Goal: Task Accomplishment & Management: Use online tool/utility

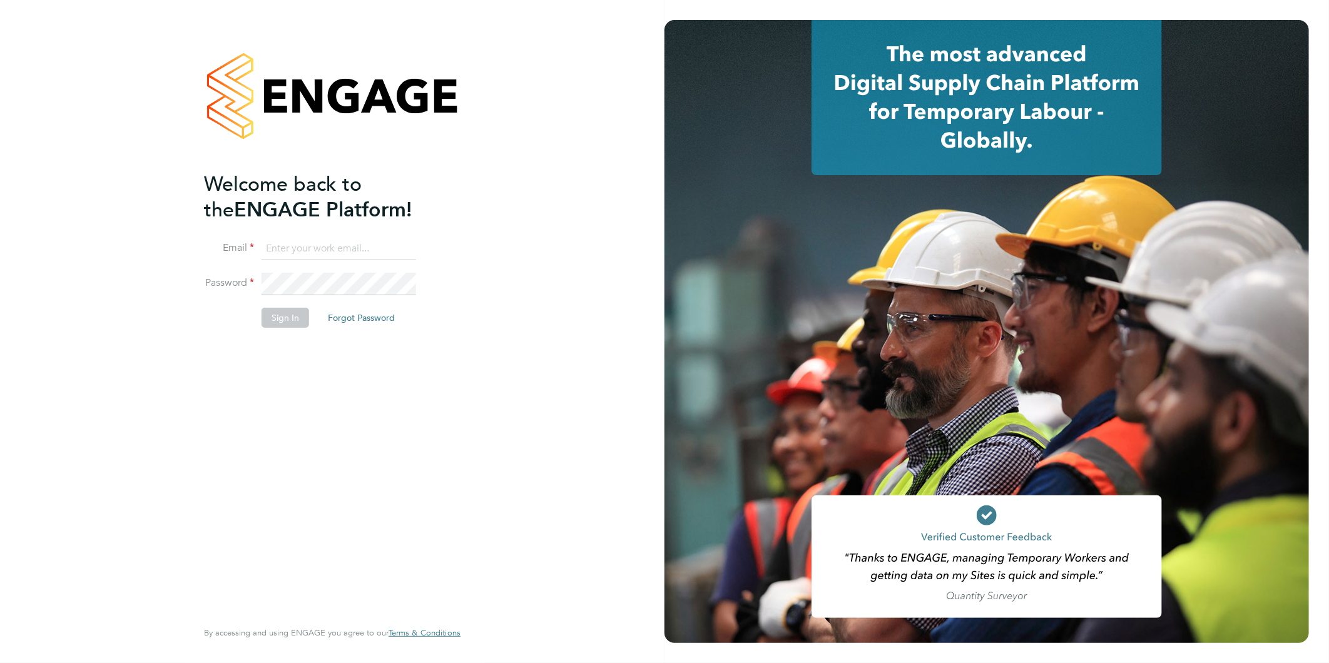
click at [329, 251] on input at bounding box center [339, 249] width 155 height 23
type input "[EMAIL_ADDRESS][DOMAIN_NAME]"
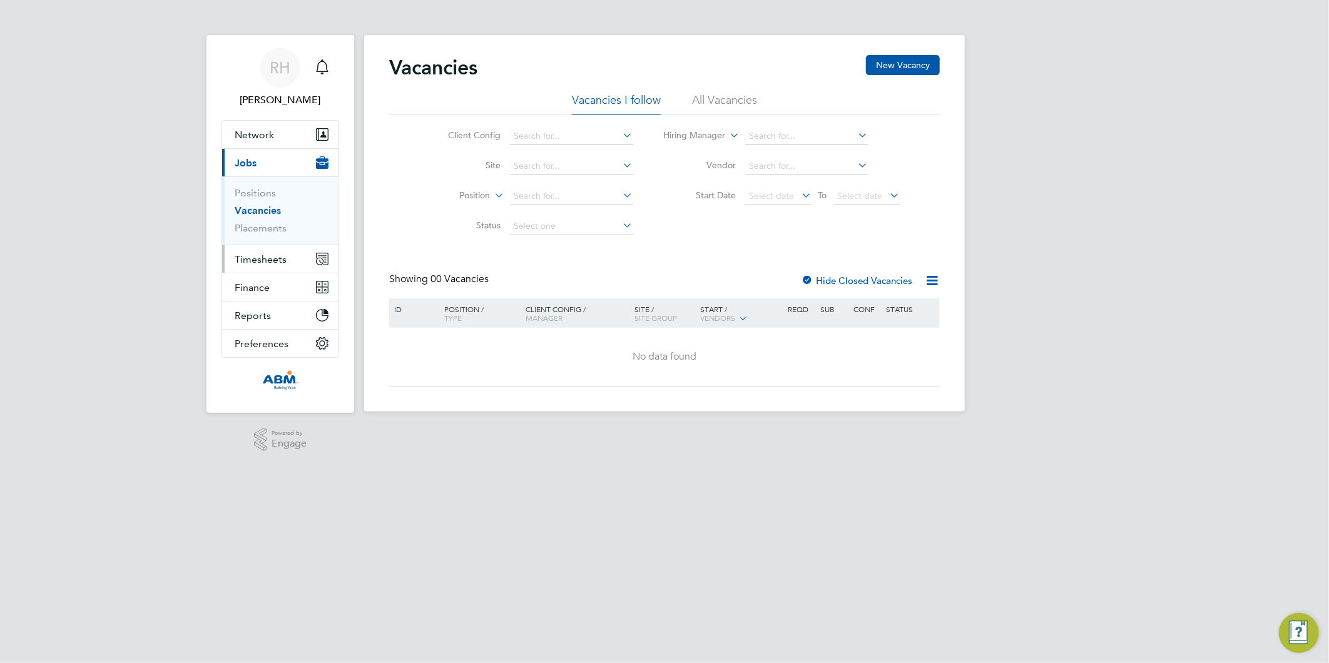
click at [269, 255] on span "Timesheets" at bounding box center [261, 259] width 52 height 12
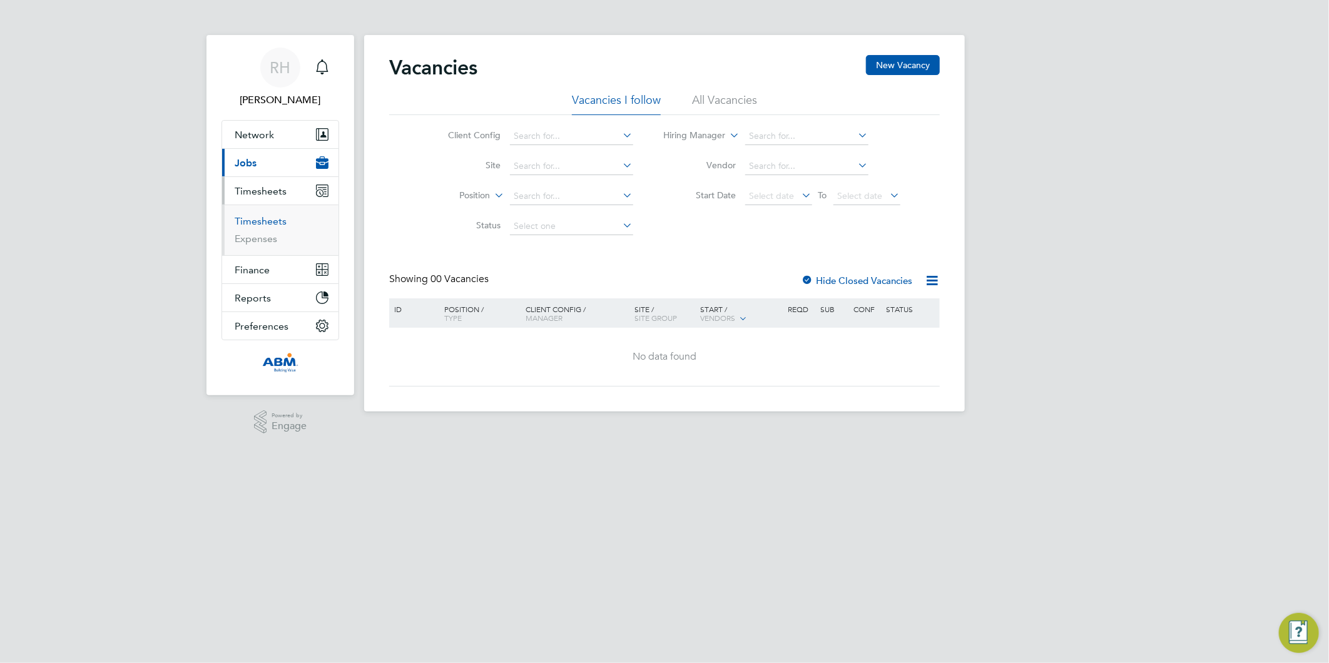
click at [260, 224] on link "Timesheets" at bounding box center [261, 221] width 52 height 12
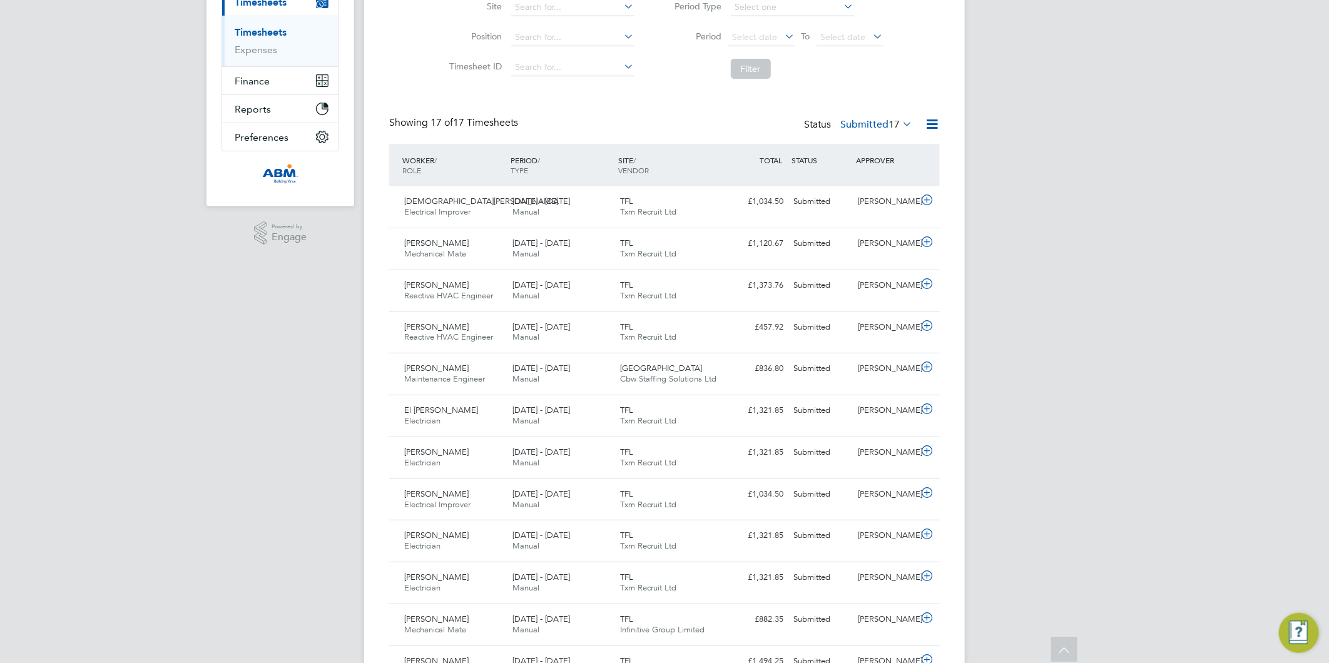
scroll to position [121, 0]
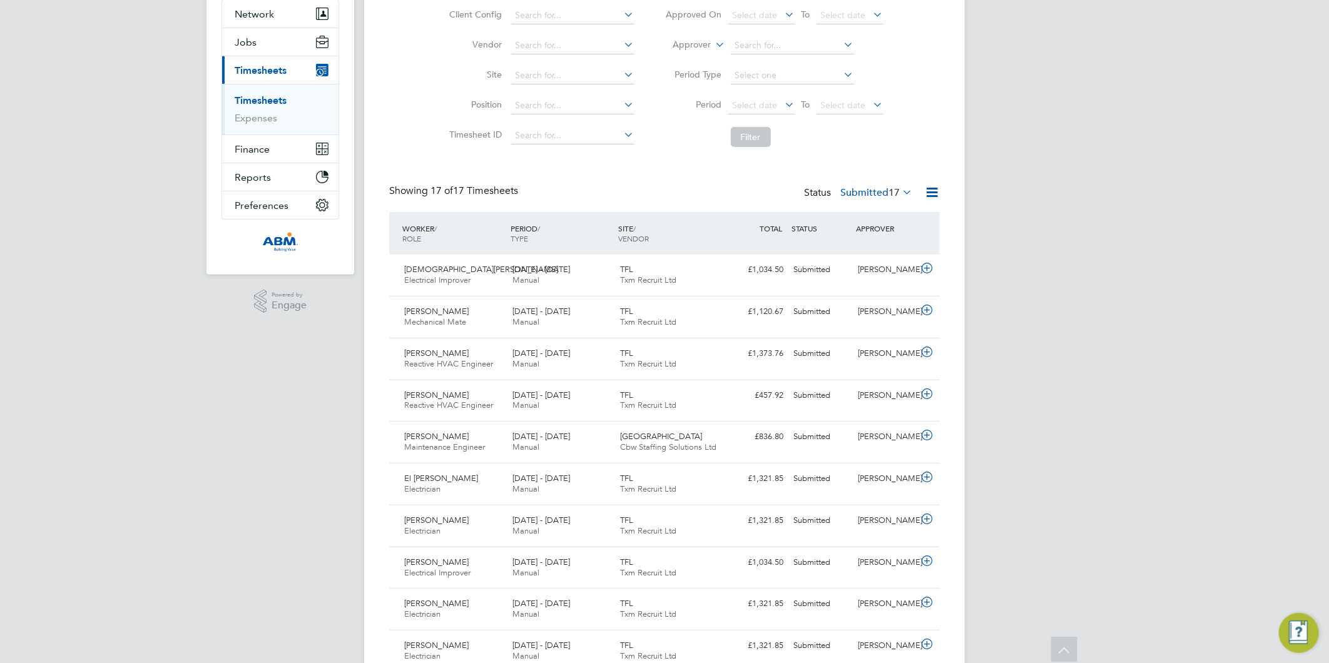
click at [260, 93] on ul "Timesheets Expenses" at bounding box center [280, 109] width 116 height 51
click at [260, 97] on link "Timesheets" at bounding box center [261, 100] width 52 height 12
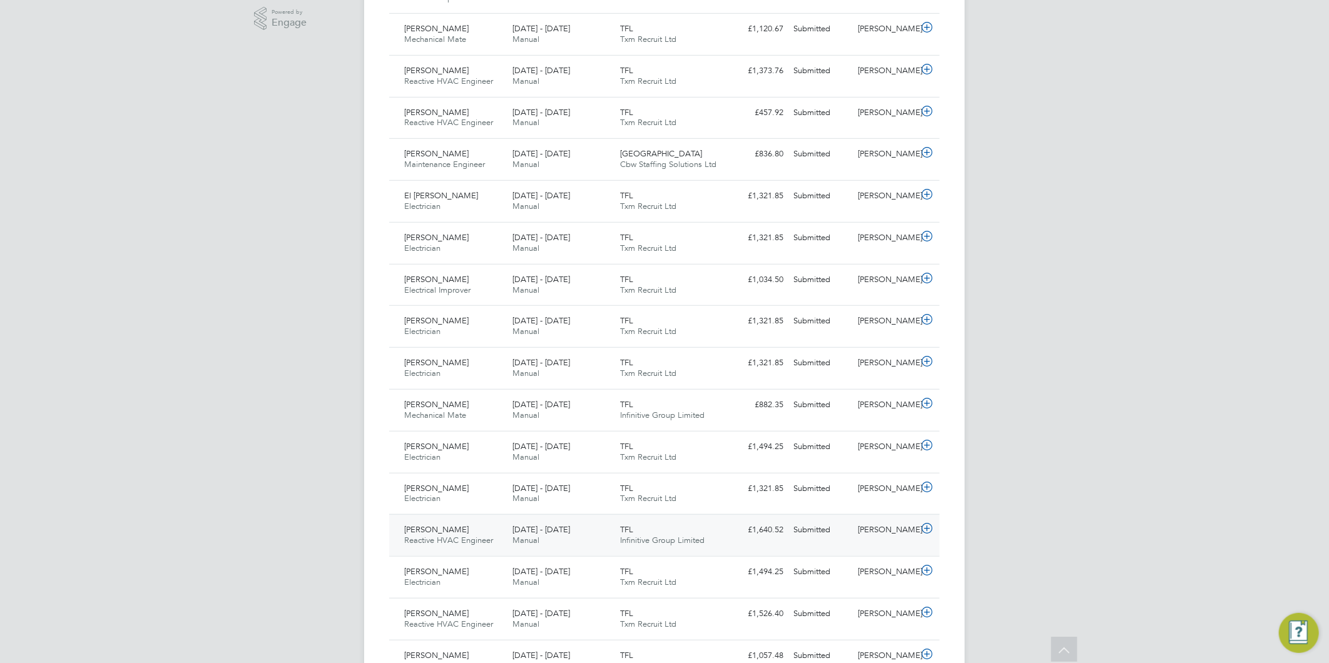
scroll to position [329, 0]
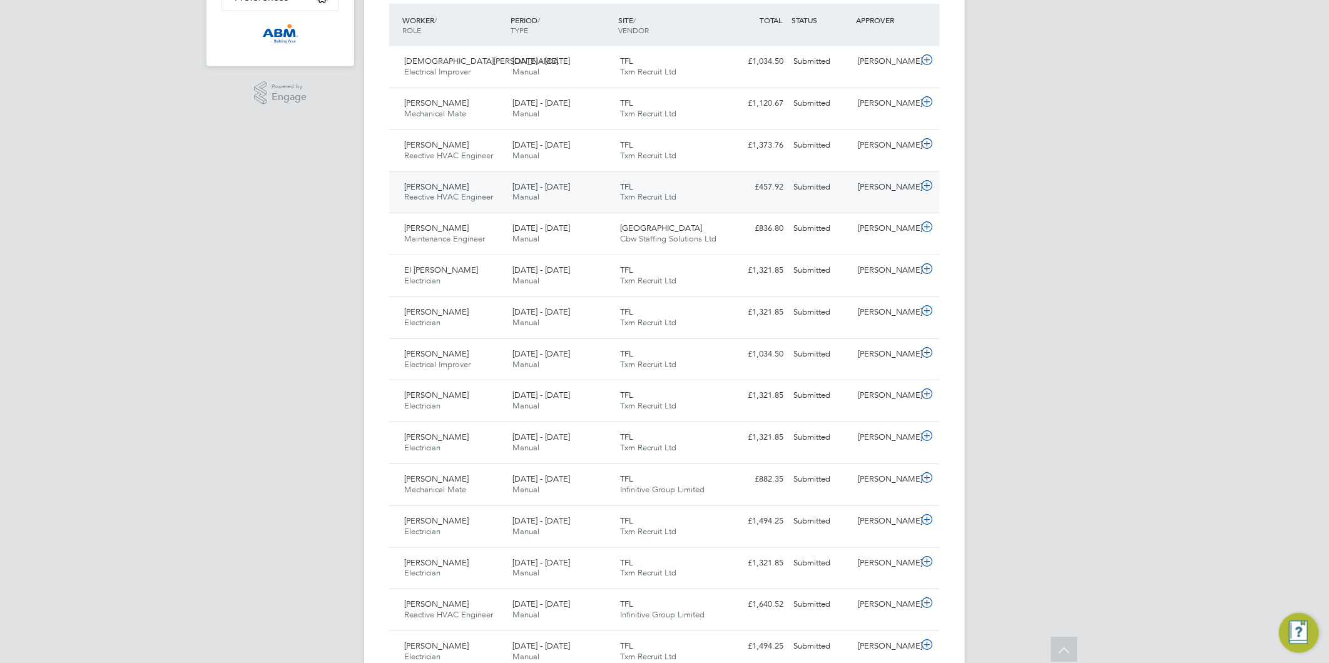
click at [925, 186] on icon at bounding box center [927, 186] width 16 height 10
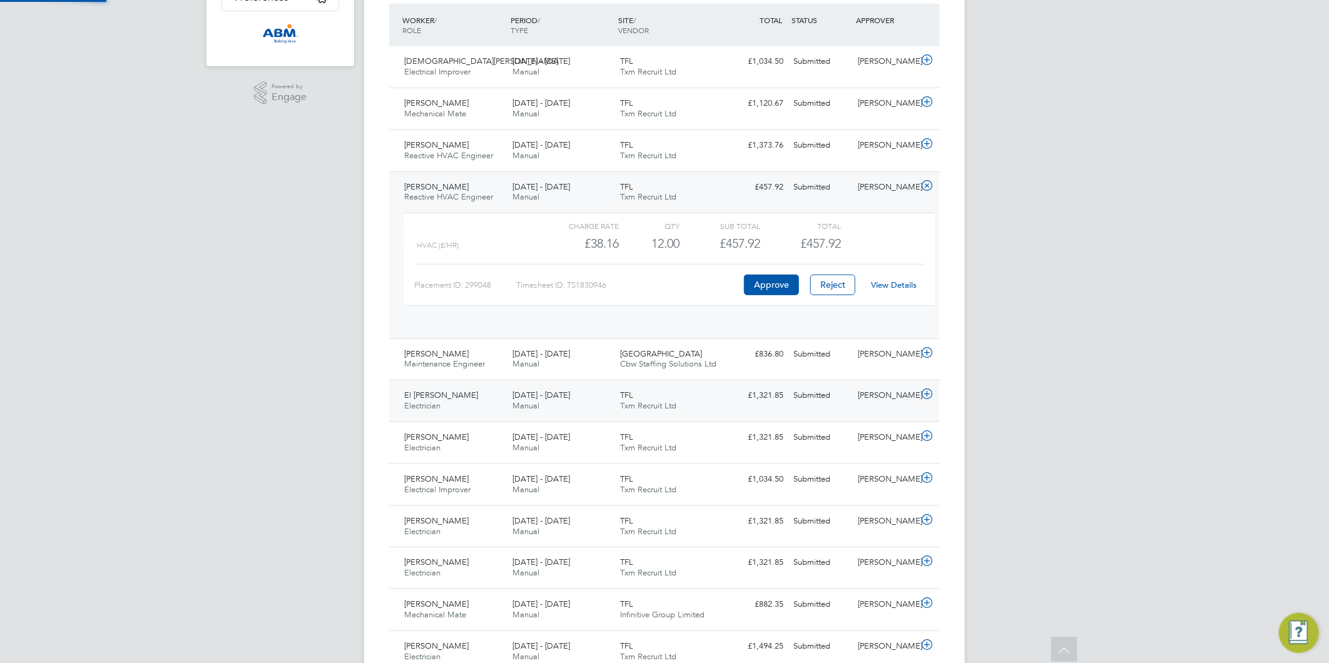
scroll to position [21, 122]
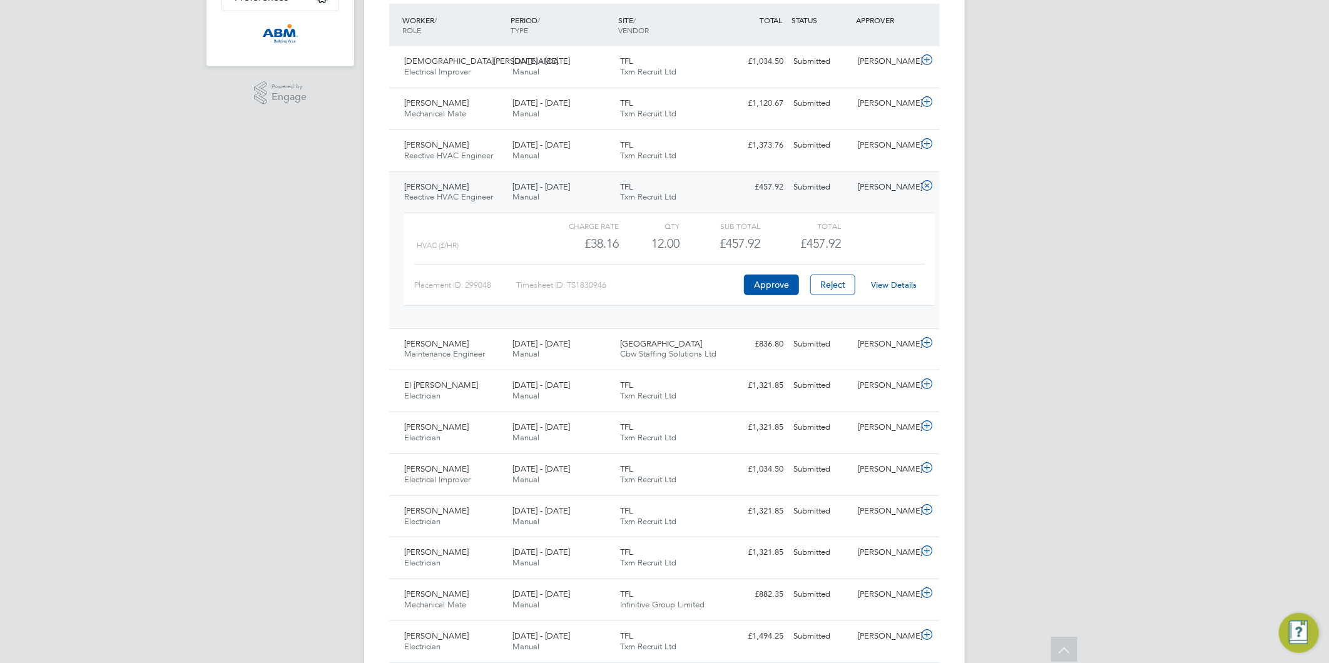
click at [923, 188] on icon at bounding box center [927, 186] width 16 height 10
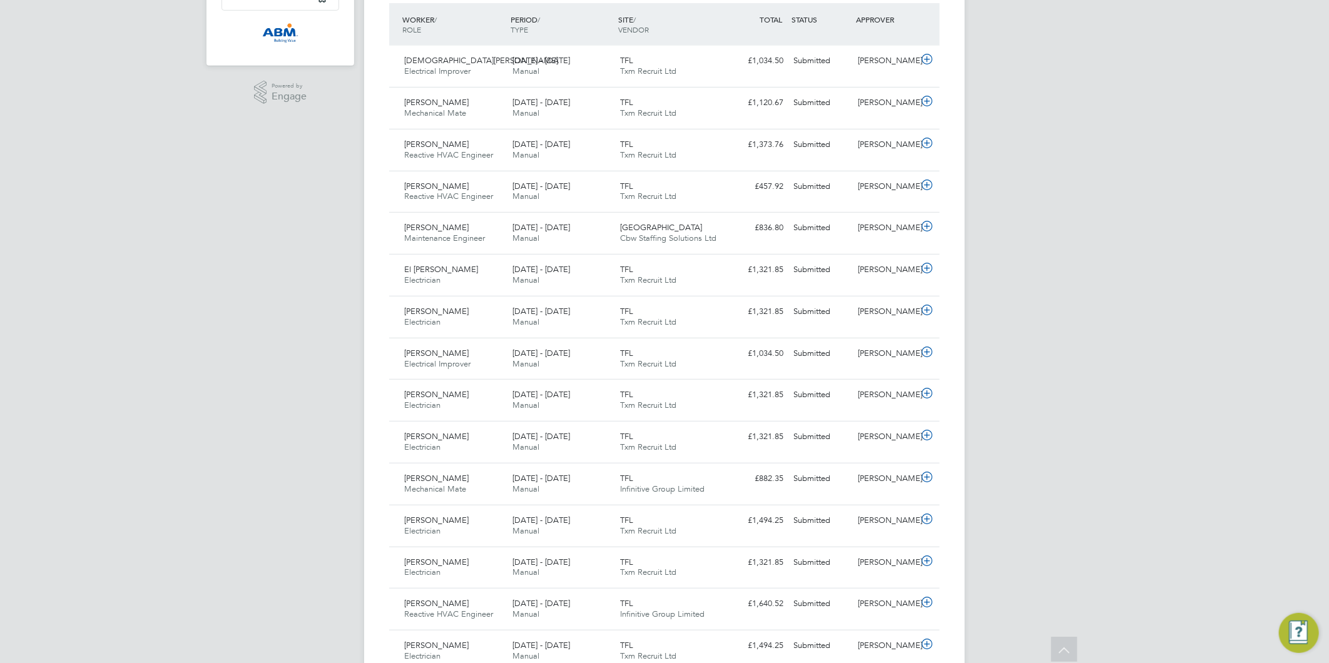
scroll to position [329, 0]
click at [927, 64] on icon at bounding box center [927, 60] width 16 height 10
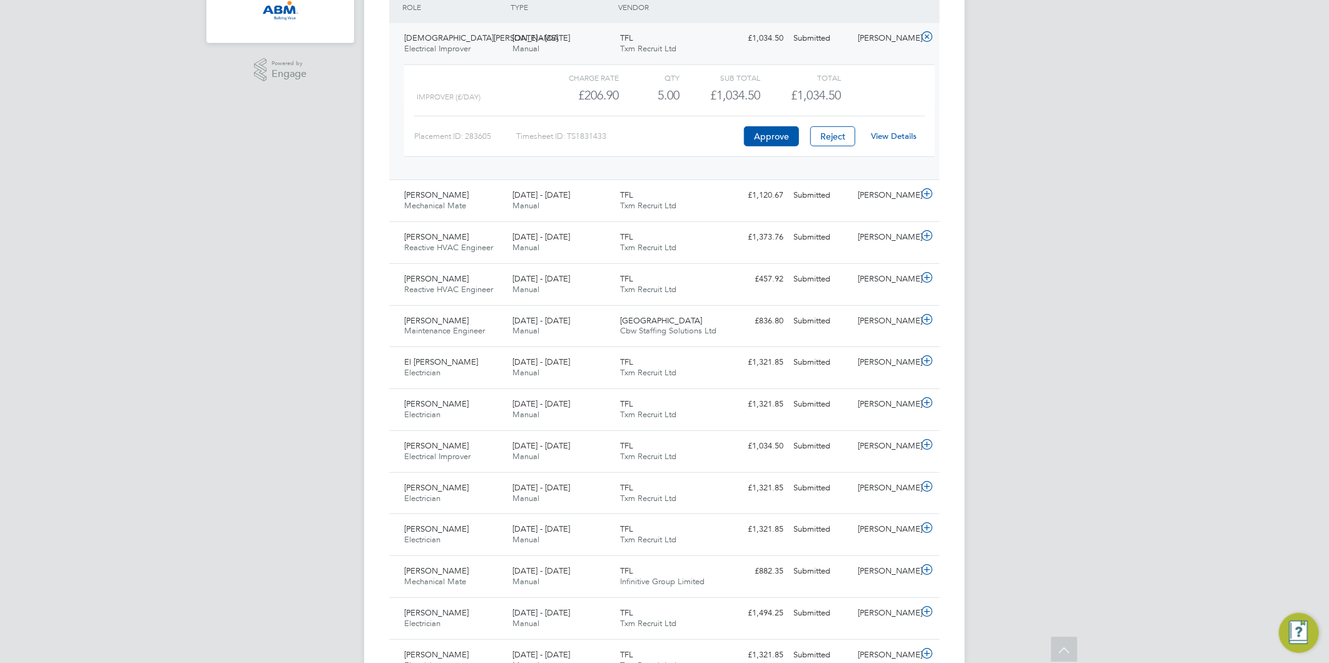
scroll to position [0, 0]
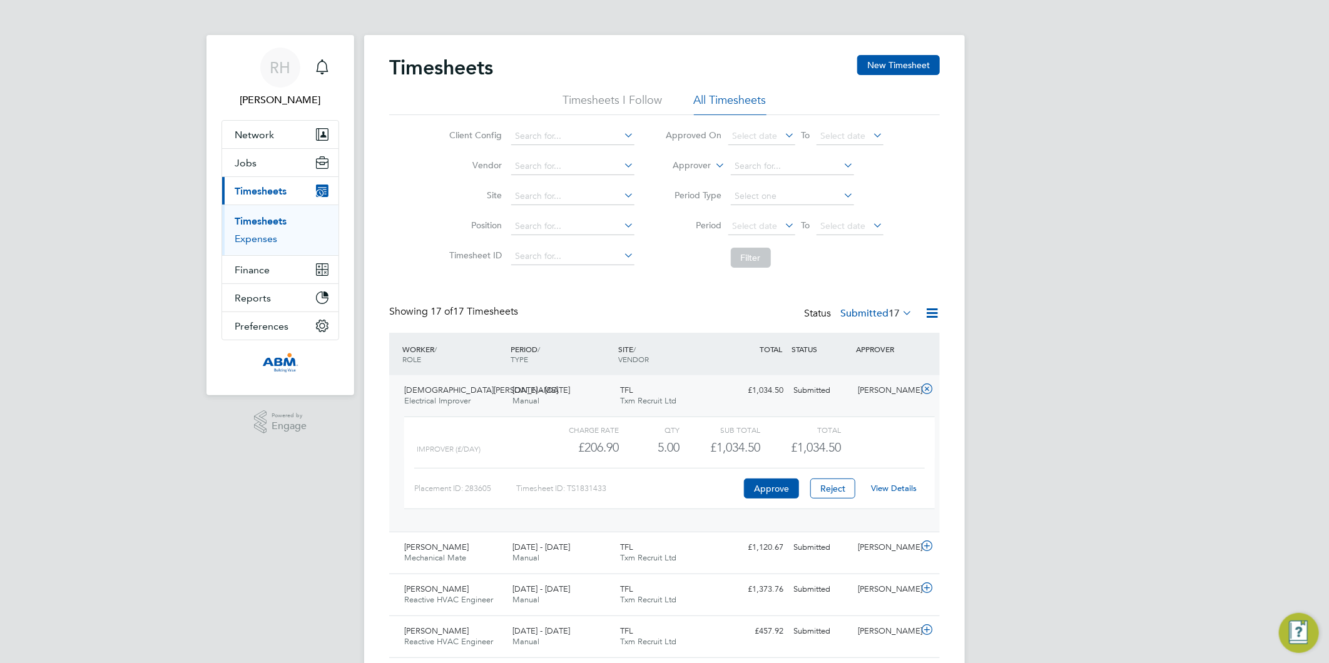
click at [263, 237] on link "Expenses" at bounding box center [256, 239] width 43 height 12
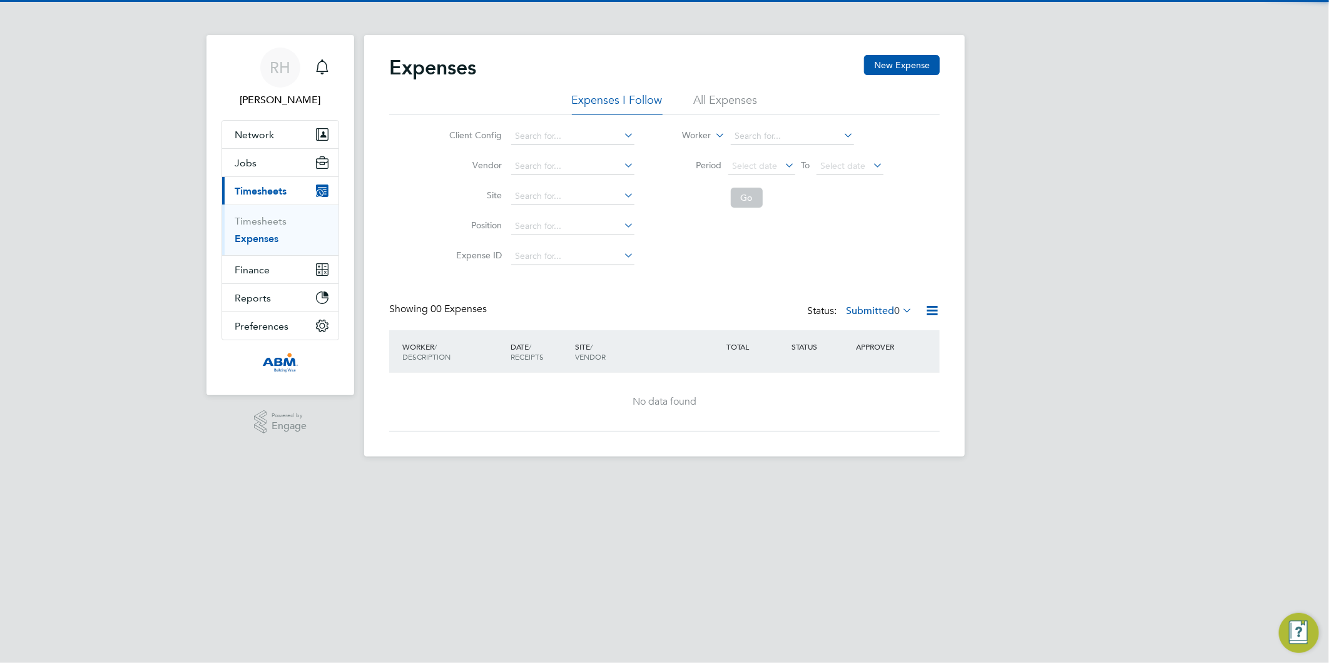
click at [730, 95] on li "All Expenses" at bounding box center [726, 104] width 64 height 23
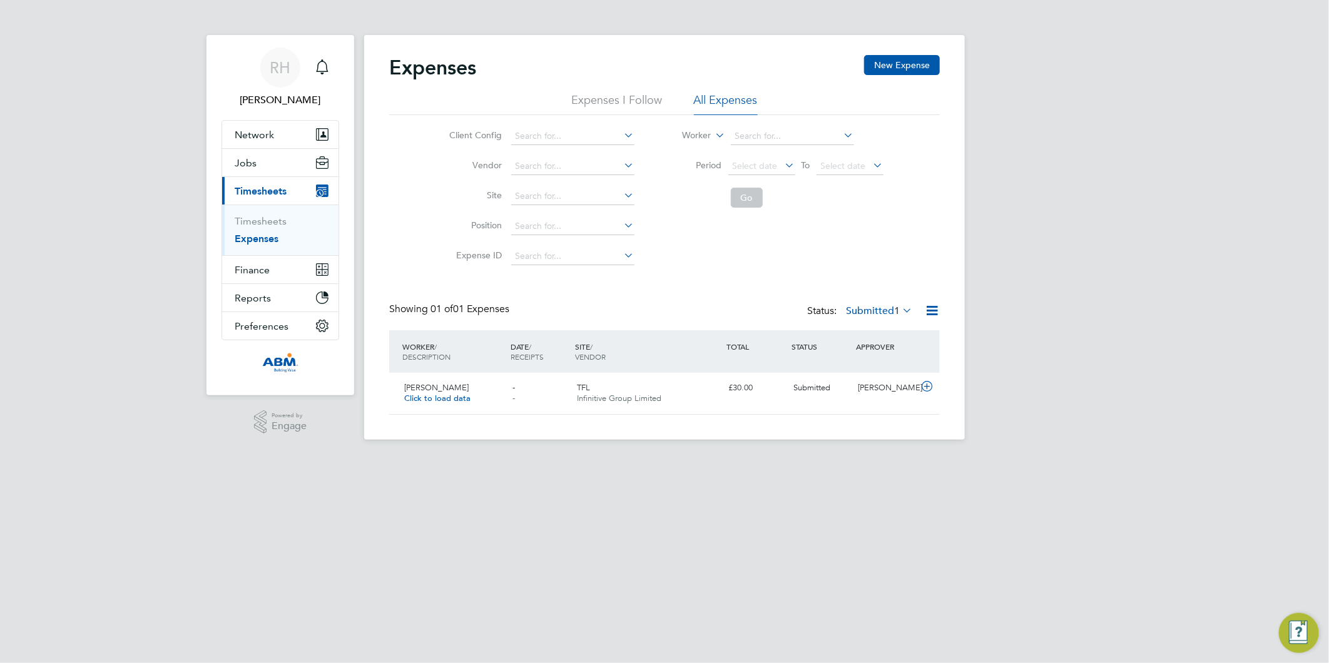
scroll to position [31, 151]
click at [930, 390] on icon at bounding box center [927, 387] width 16 height 10
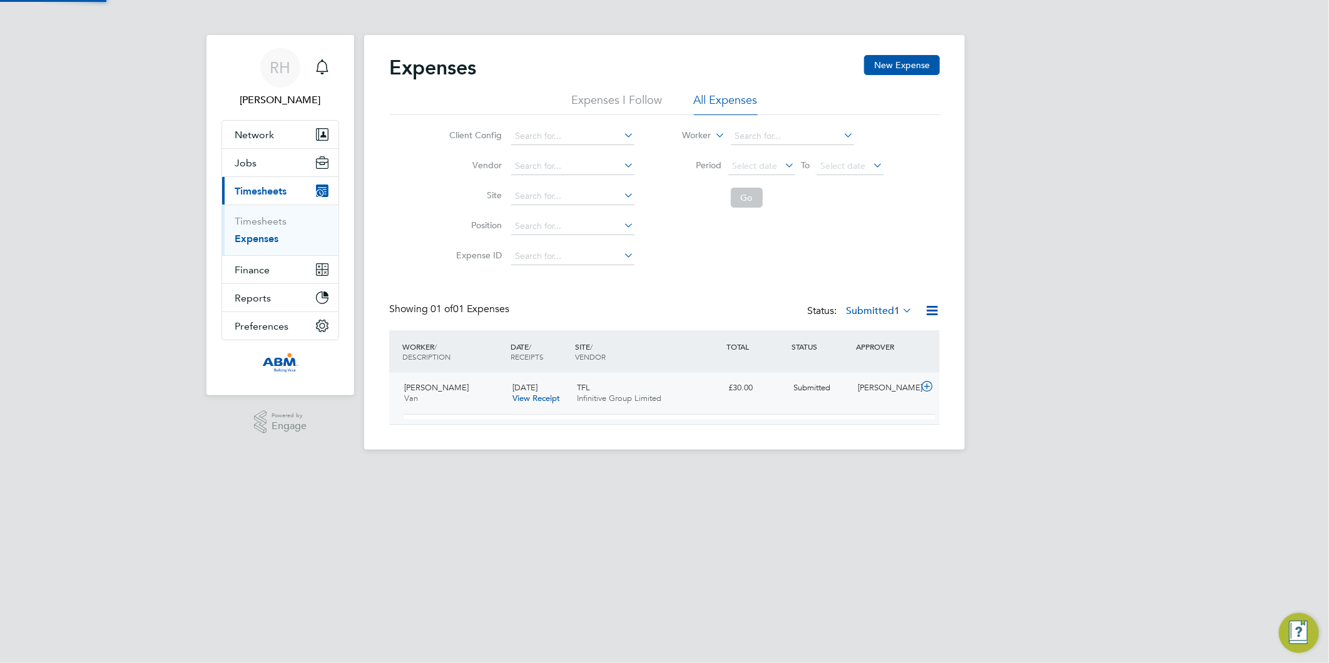
scroll to position [20, 225]
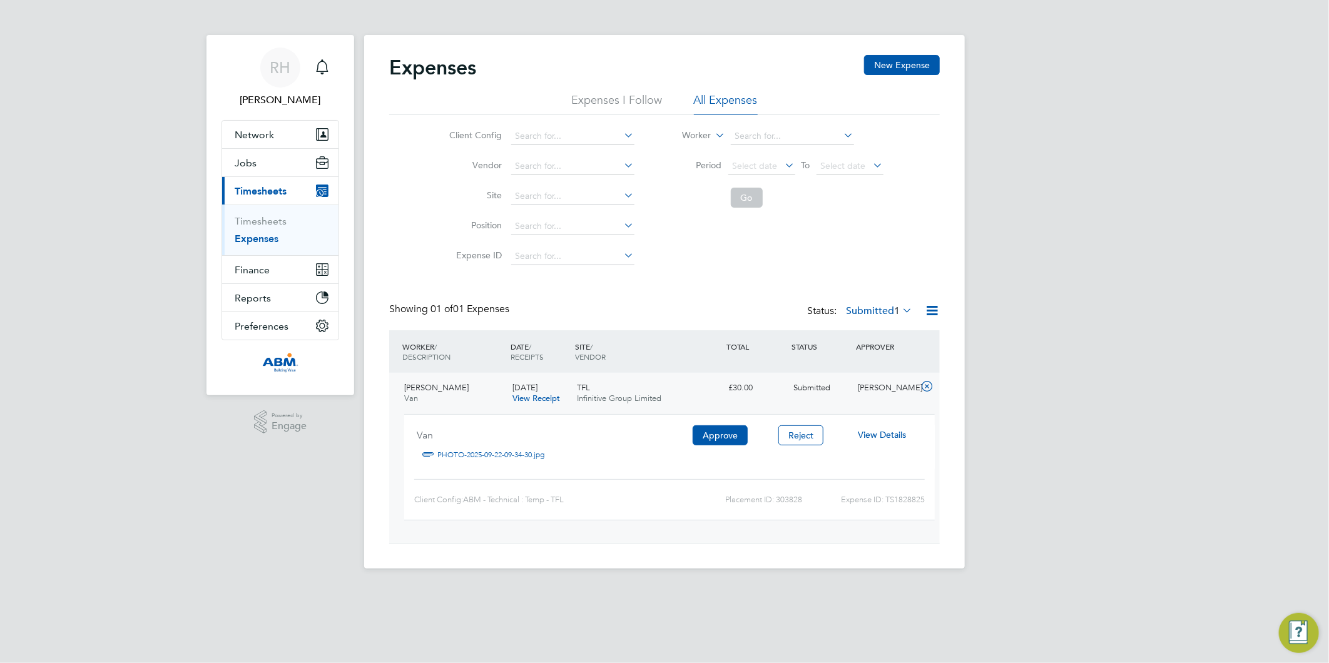
click at [880, 437] on span "View Details" at bounding box center [882, 434] width 48 height 11
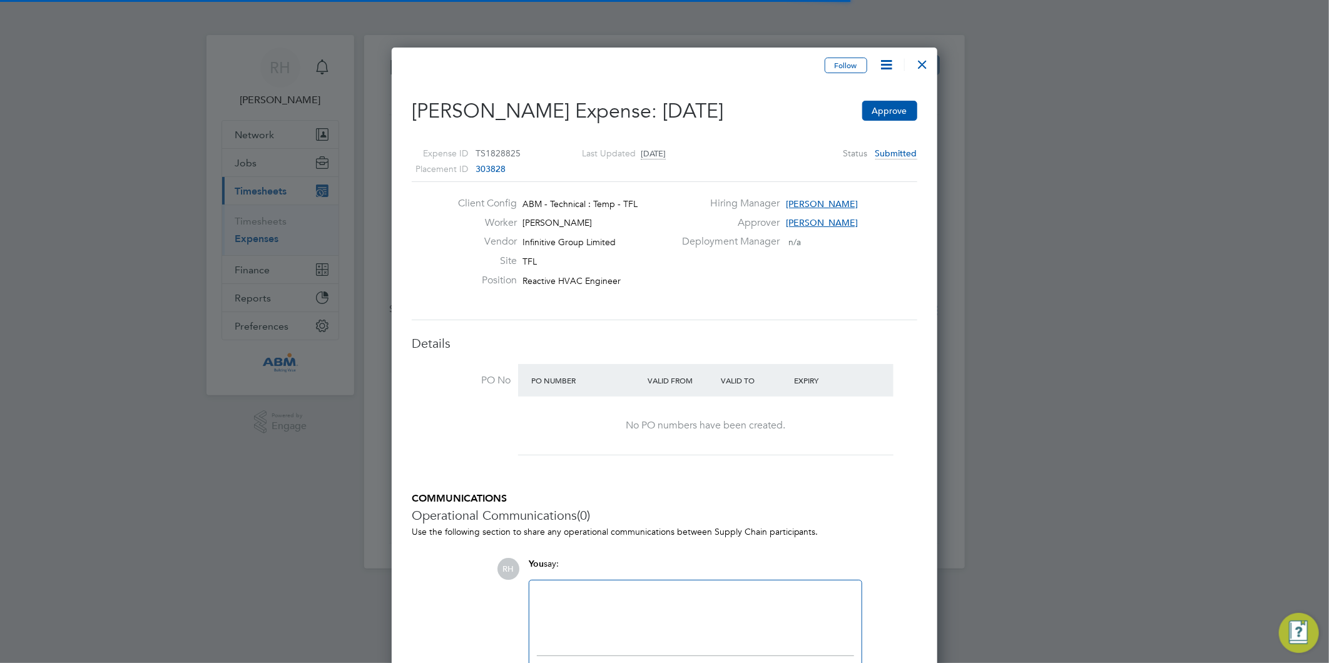
scroll to position [19, 227]
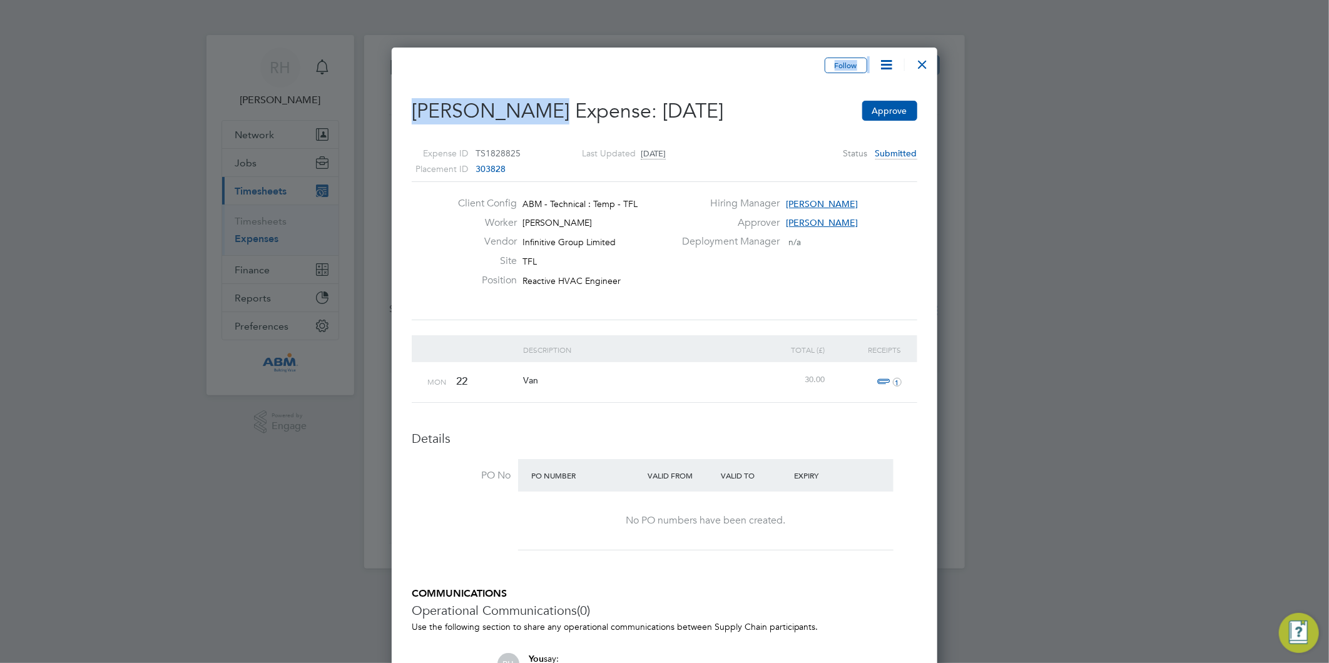
drag, startPoint x: 461, startPoint y: 113, endPoint x: 353, endPoint y: 113, distance: 107.6
click at [364, 113] on div "Expenses New Expense Expenses I Follow All Expenses Client Config Vendor Site P…" at bounding box center [664, 302] width 601 height 534
copy div "M T W T F S S M T W T F S S Download Expenses Report All Saved Submitted Approv…"
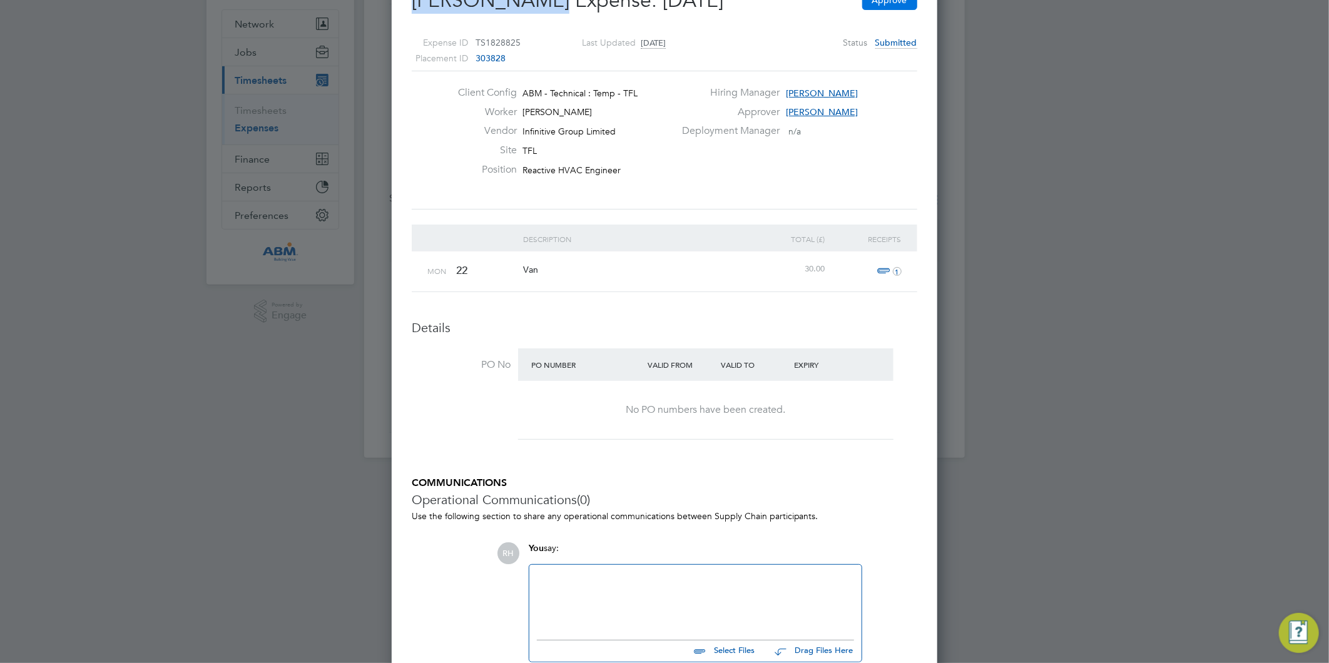
scroll to position [0, 0]
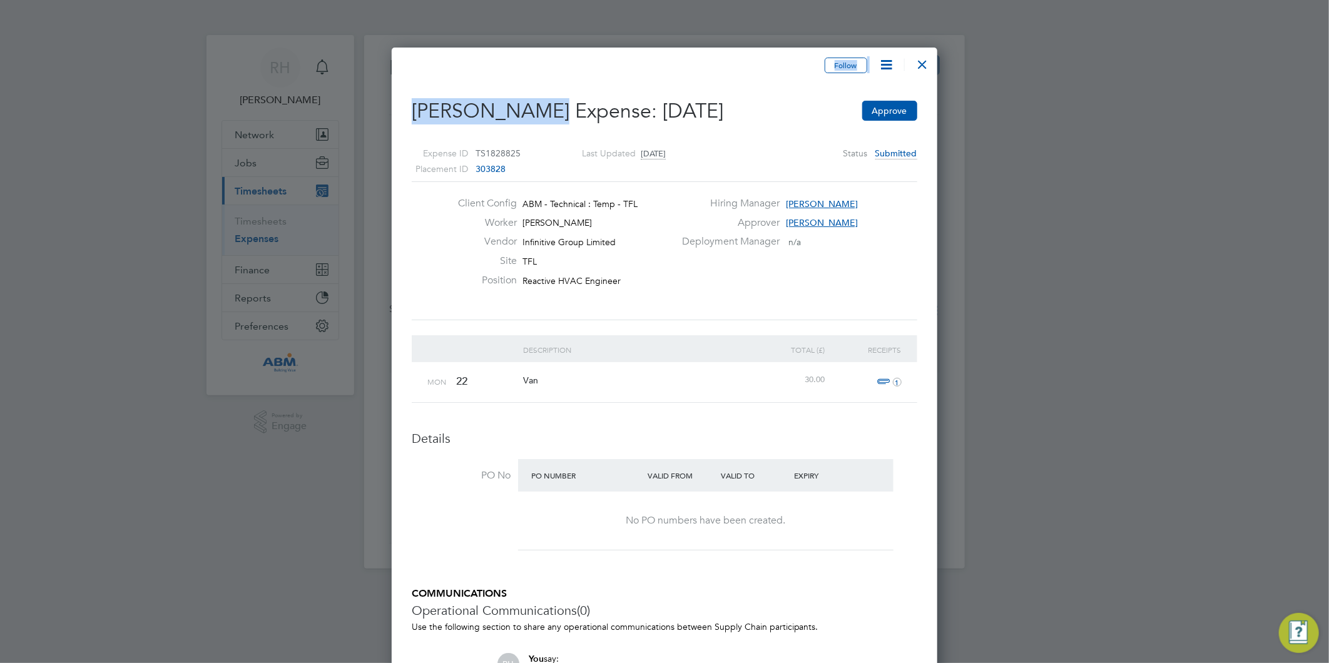
click at [929, 65] on div at bounding box center [923, 61] width 23 height 23
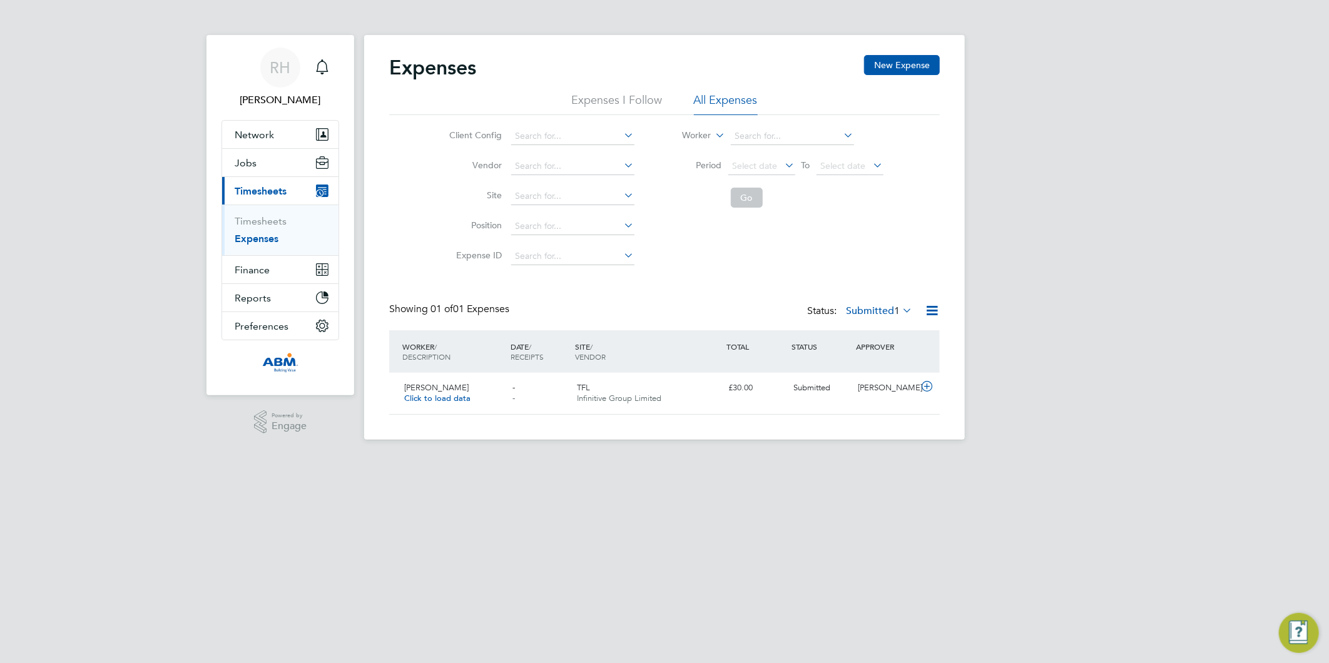
scroll to position [31, 151]
click at [254, 220] on link "Timesheets" at bounding box center [261, 221] width 52 height 12
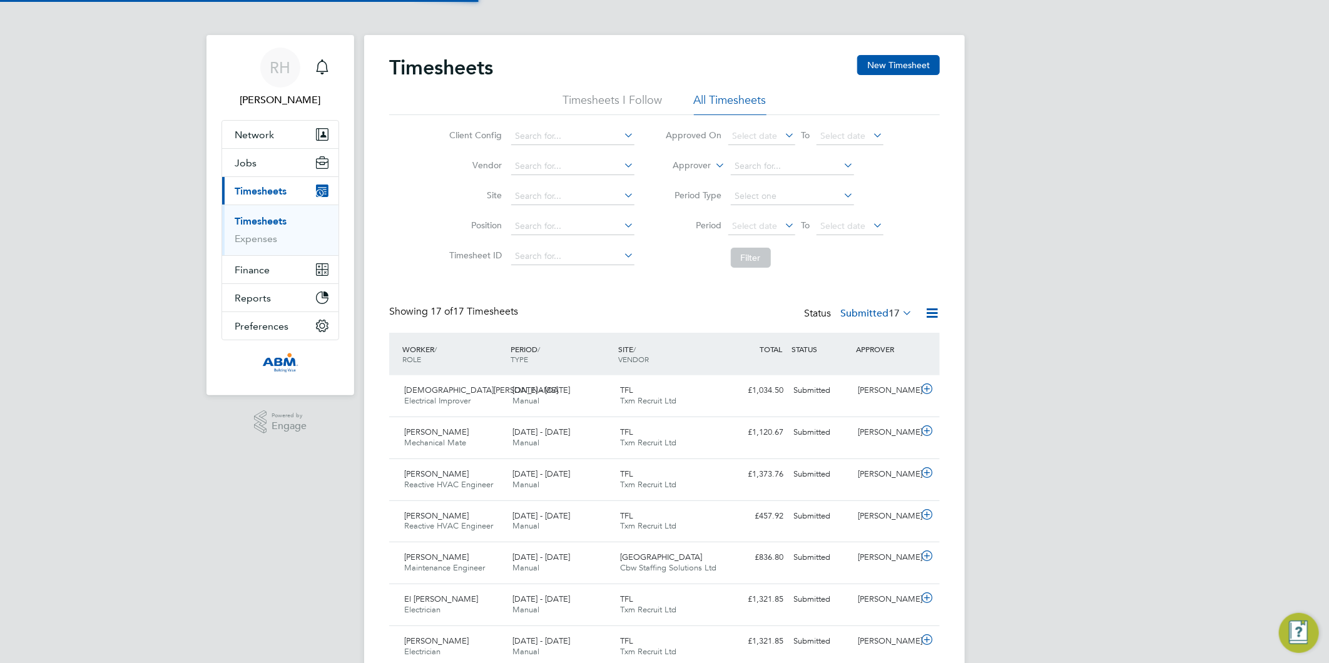
scroll to position [31, 109]
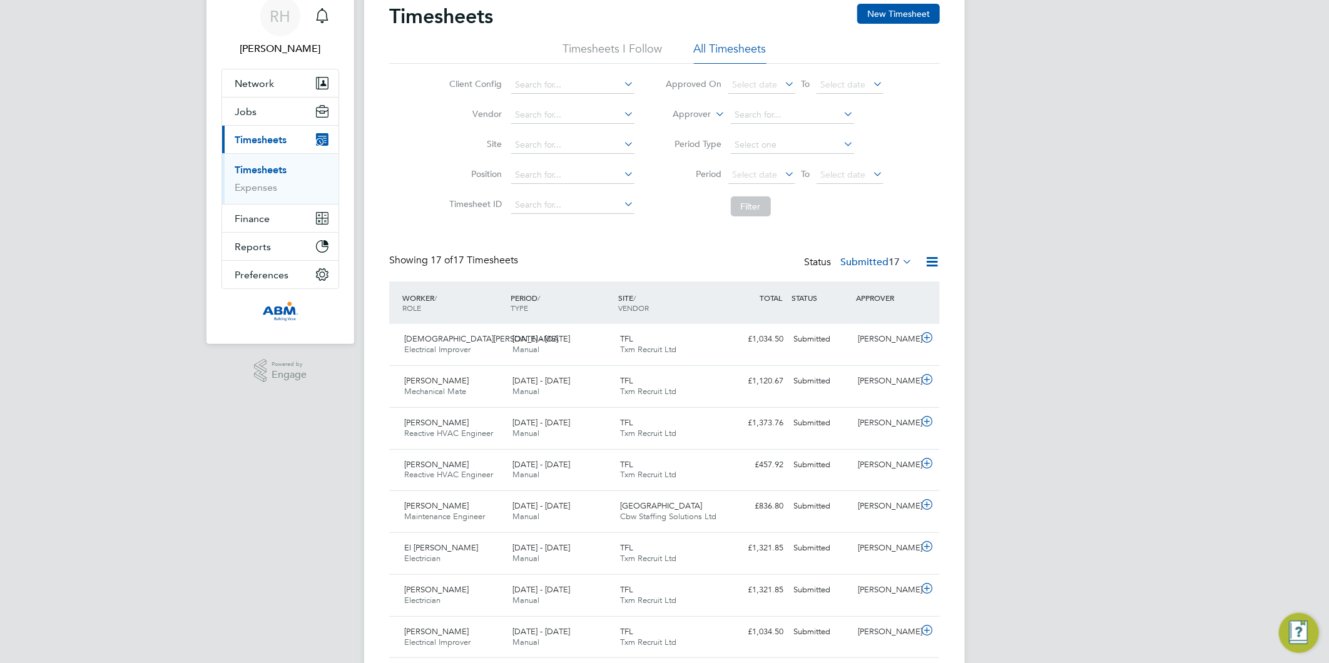
click at [931, 261] on icon at bounding box center [932, 262] width 16 height 16
click at [821, 314] on li "Download Timesheets Report" at bounding box center [855, 316] width 166 height 18
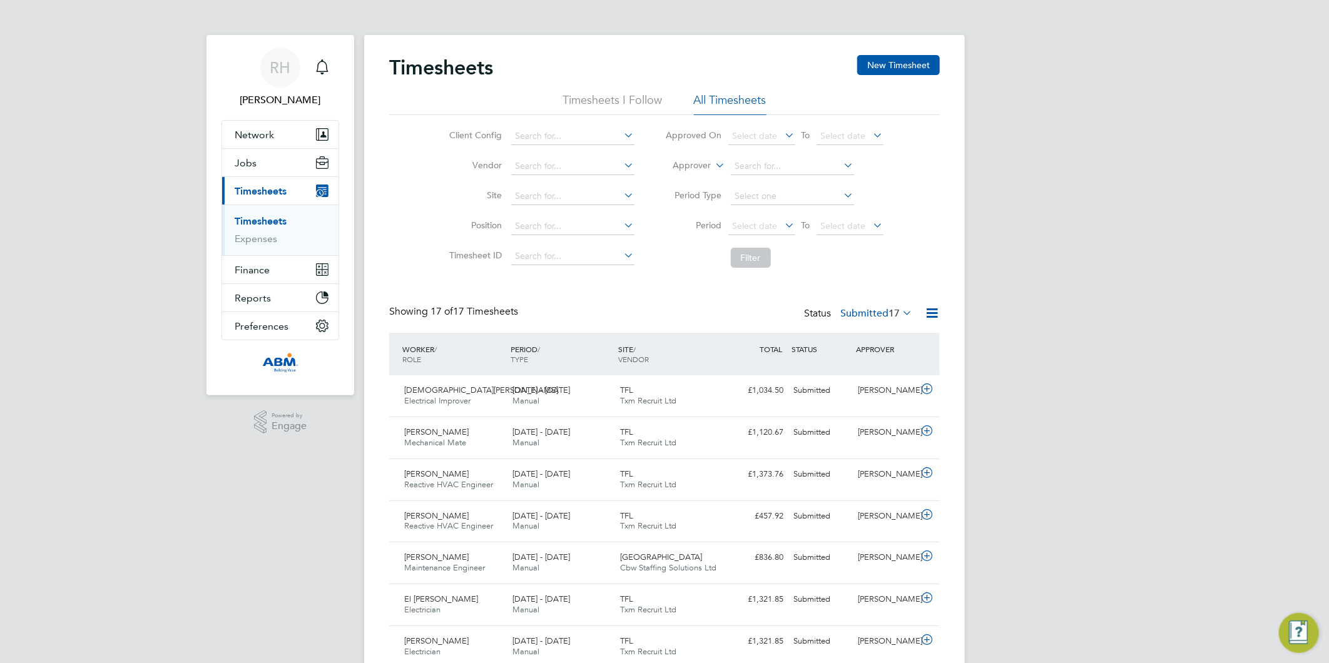
drag, startPoint x: 906, startPoint y: 310, endPoint x: 889, endPoint y: 365, distance: 57.0
click at [900, 310] on icon at bounding box center [900, 313] width 0 height 18
click at [872, 385] on li "Approved" at bounding box center [860, 389] width 58 height 18
click at [934, 311] on icon at bounding box center [932, 313] width 16 height 16
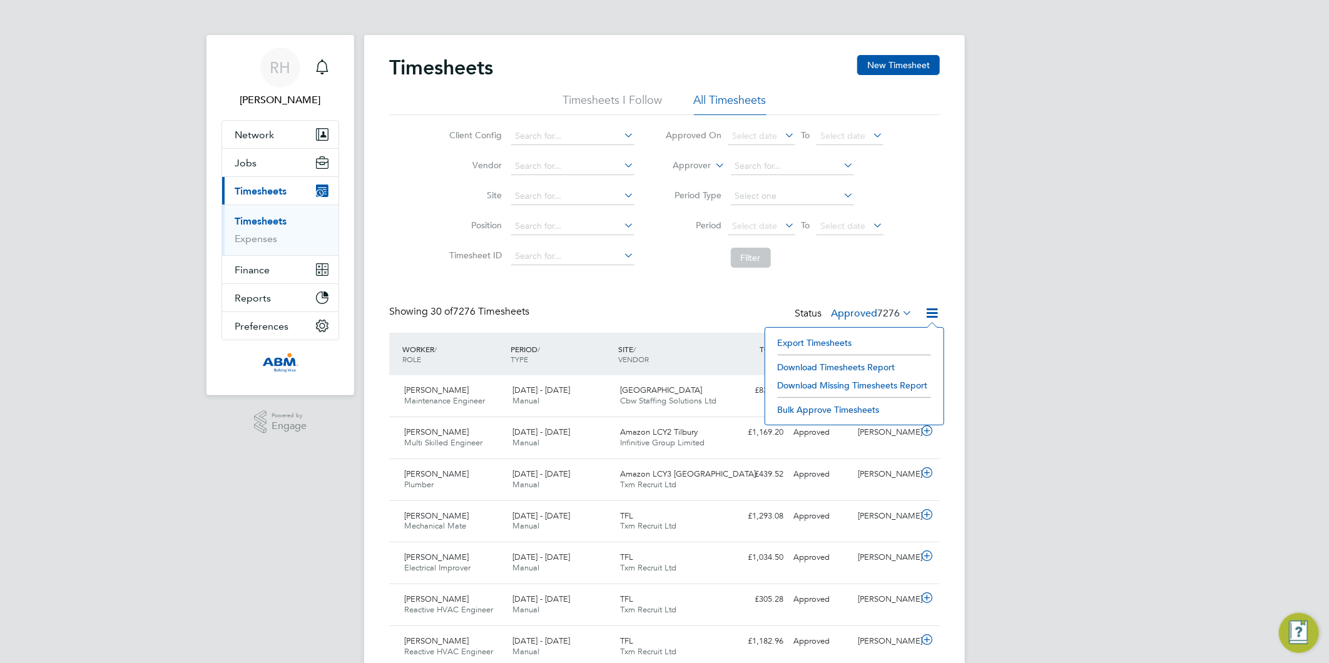
click at [824, 365] on li "Download Timesheets Report" at bounding box center [855, 368] width 166 height 18
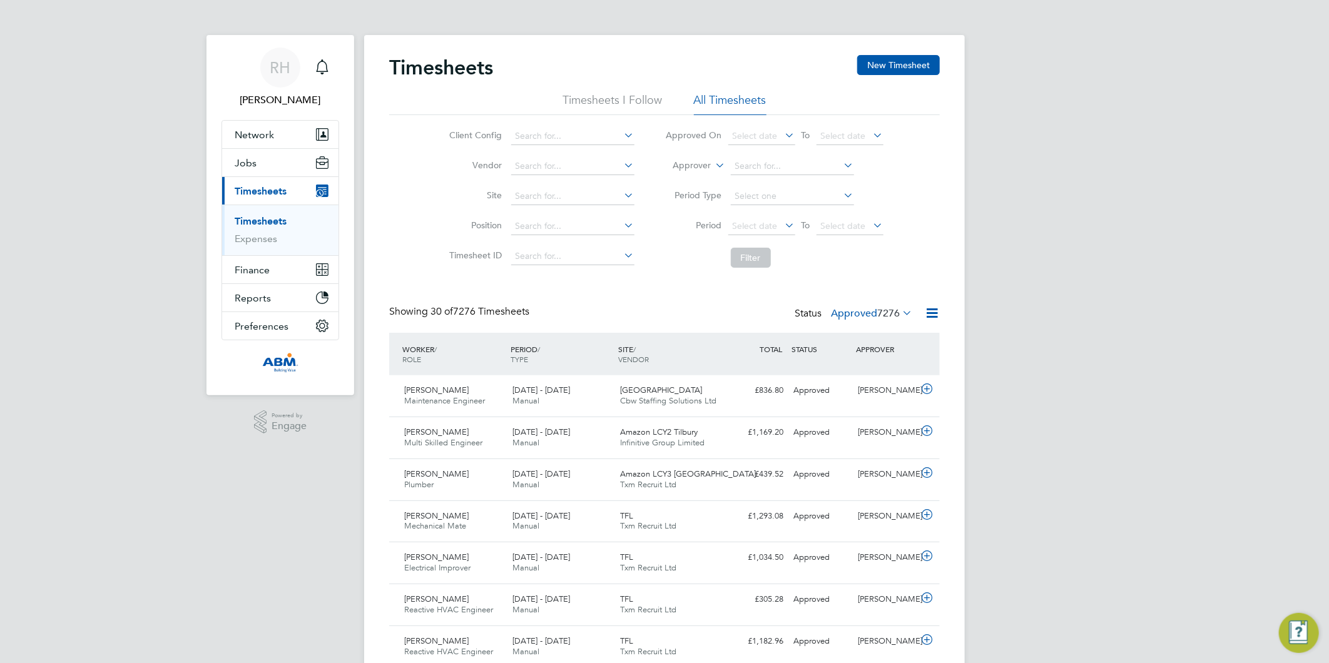
click at [269, 222] on link "Timesheets" at bounding box center [261, 221] width 52 height 12
click at [899, 314] on span "7276" at bounding box center [888, 313] width 23 height 13
click at [868, 372] on li "Submitted" at bounding box center [855, 371] width 58 height 18
